Goal: Task Accomplishment & Management: Manage account settings

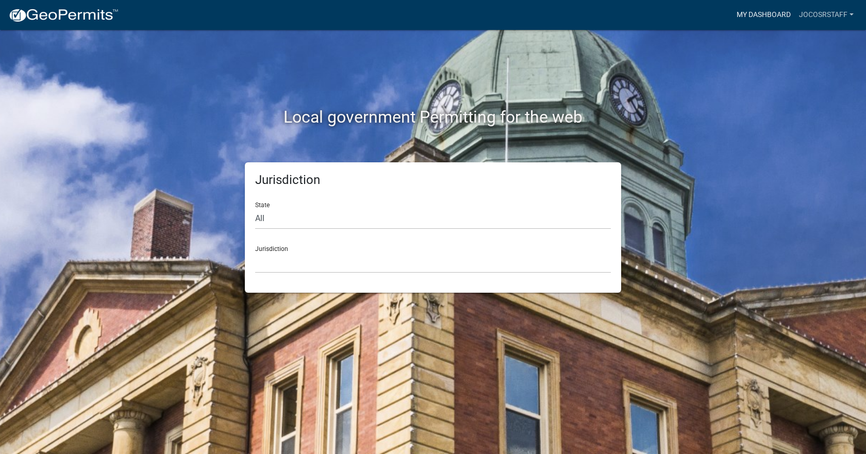
click at [773, 13] on link "My Dashboard" at bounding box center [763, 15] width 62 height 20
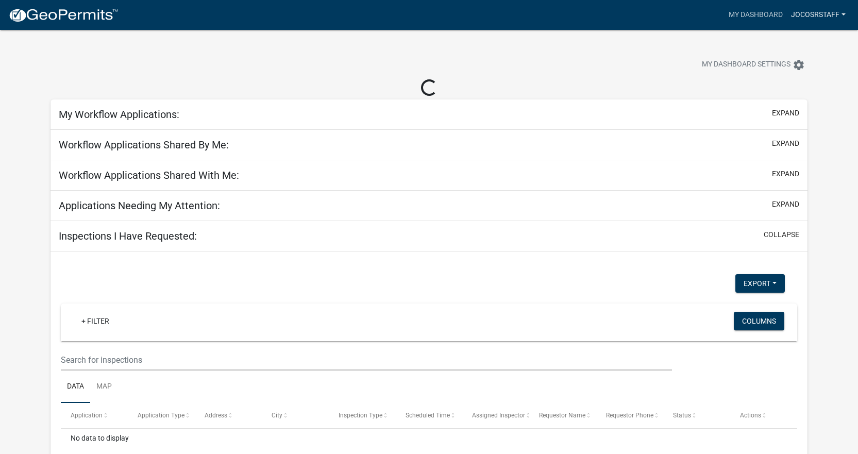
click at [819, 12] on link "jocoSRstaff" at bounding box center [818, 15] width 63 height 20
click at [766, 13] on link "My Dashboard" at bounding box center [756, 15] width 62 height 20
click at [98, 8] on img at bounding box center [63, 15] width 110 height 15
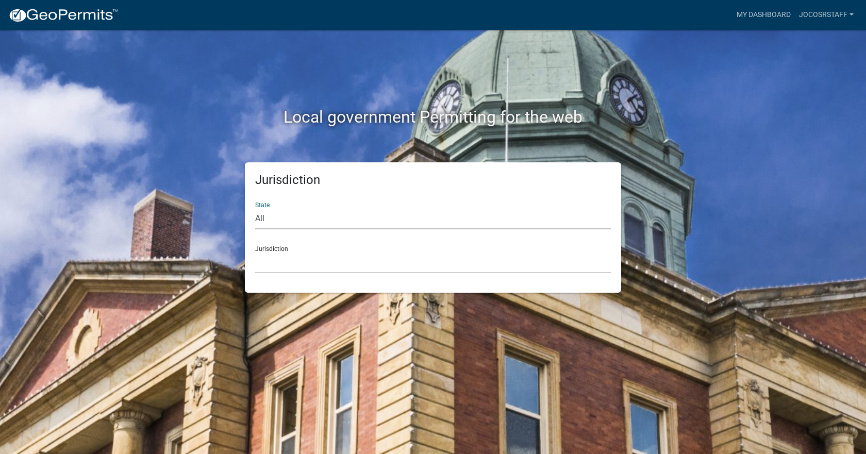
click at [335, 222] on select "All [US_STATE] [US_STATE] [US_STATE] [US_STATE] [US_STATE] [US_STATE] [US_STATE…" at bounding box center [433, 218] width 356 height 21
select select "[US_STATE]"
click at [255, 208] on select "All [US_STATE] [US_STATE] [US_STATE] [US_STATE] [US_STATE] [US_STATE] [US_STATE…" at bounding box center [433, 218] width 356 height 21
click at [294, 262] on select "[GEOGRAPHIC_DATA], [US_STATE] [GEOGRAPHIC_DATA], [US_STATE] [GEOGRAPHIC_DATA], …" at bounding box center [433, 262] width 356 height 21
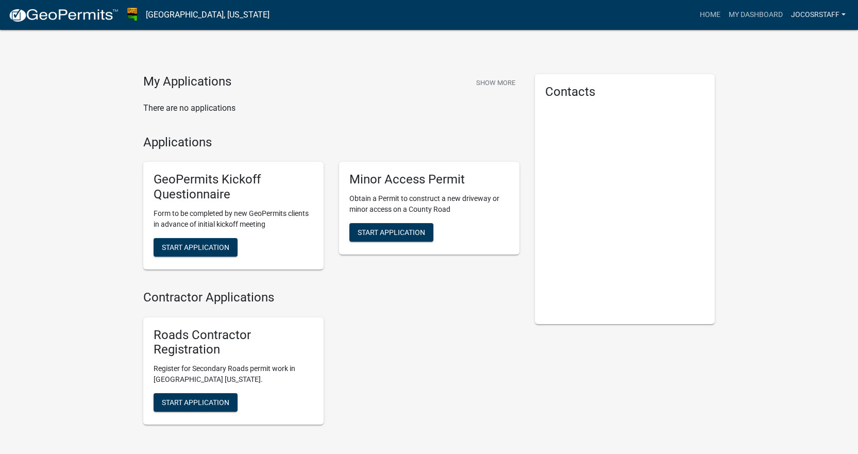
drag, startPoint x: 805, startPoint y: 18, endPoint x: 807, endPoint y: 32, distance: 14.5
click at [806, 18] on link "jocoSRstaff" at bounding box center [818, 15] width 63 height 20
click at [794, 79] on link "Logout" at bounding box center [808, 75] width 82 height 25
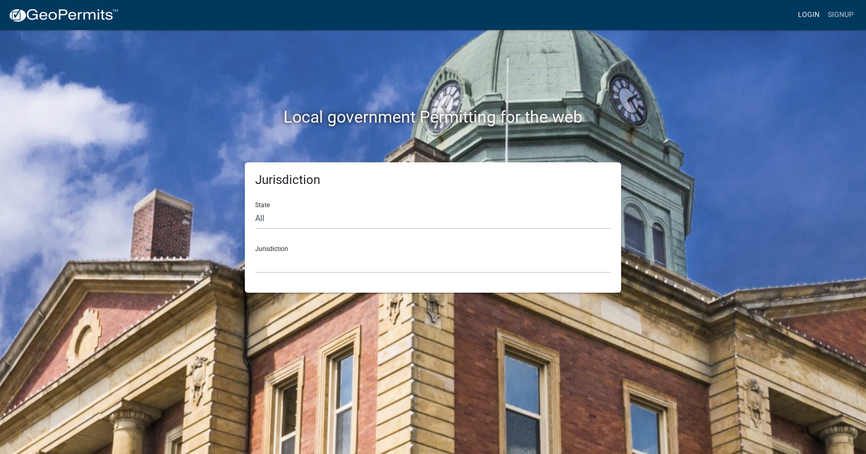
click at [812, 14] on link "Login" at bounding box center [809, 15] width 30 height 20
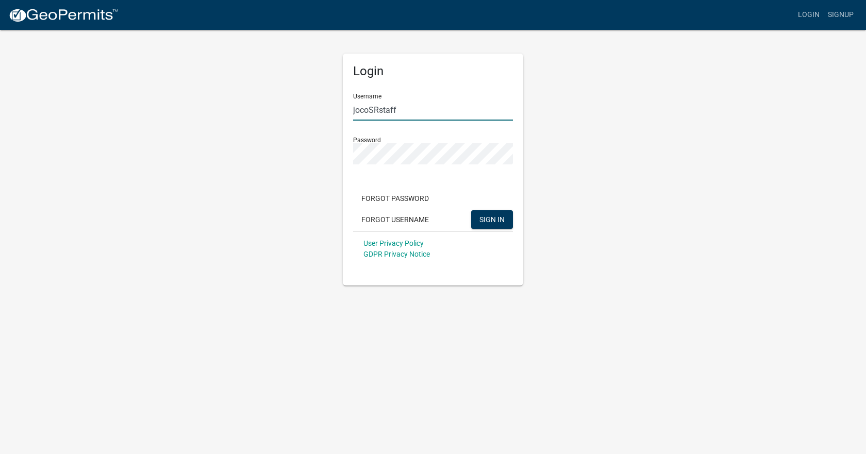
click at [470, 112] on input "jocoSRstaff" at bounding box center [433, 109] width 160 height 21
type input "[EMAIL_ADDRESS][DOMAIN_NAME]"
click at [490, 223] on span "SIGN IN" at bounding box center [491, 219] width 25 height 8
